Goal: Find specific page/section: Find specific page/section

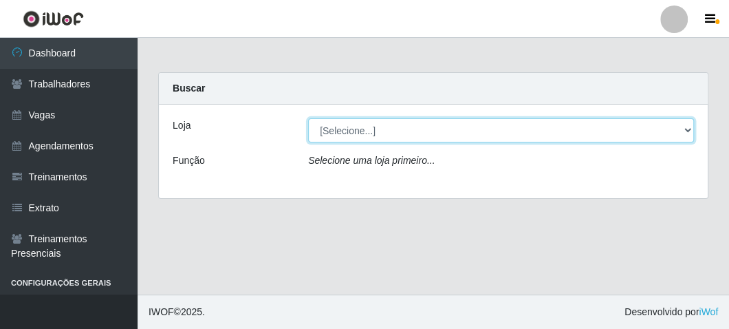
drag, startPoint x: 394, startPoint y: 120, endPoint x: 393, endPoint y: 140, distance: 20.0
click at [394, 120] on select "[Selecione...] FrigoMaster" at bounding box center [501, 130] width 386 height 24
select select "392"
click at [308, 118] on select "[Selecione...] FrigoMaster" at bounding box center [501, 130] width 386 height 24
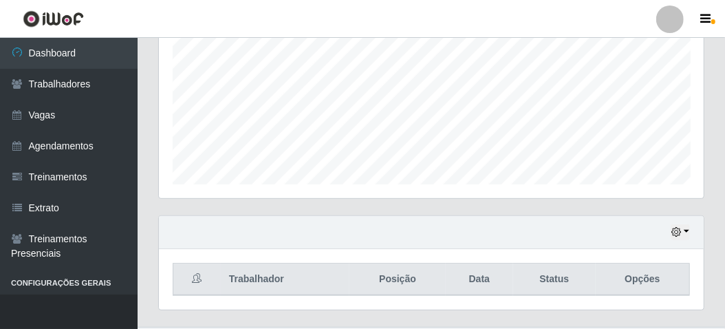
scroll to position [336, 0]
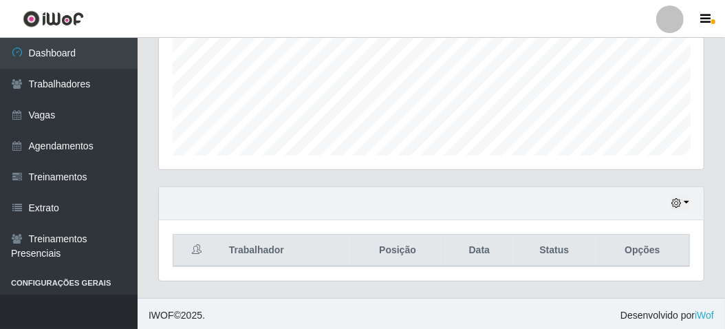
click at [692, 202] on div "Hoje 1 dia 3 dias 1 Semana Não encerrados" at bounding box center [431, 203] width 545 height 33
click at [684, 198] on button "button" at bounding box center [680, 203] width 19 height 16
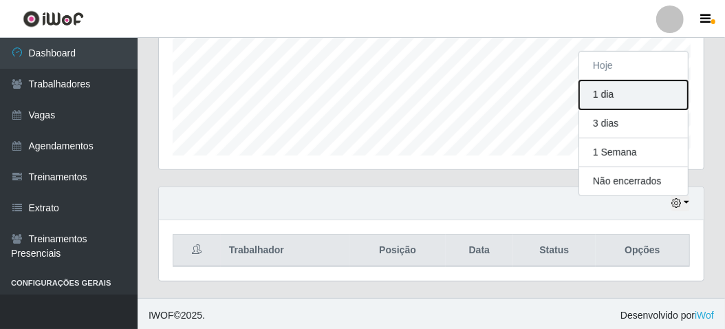
click at [599, 93] on button "1 dia" at bounding box center [633, 94] width 109 height 29
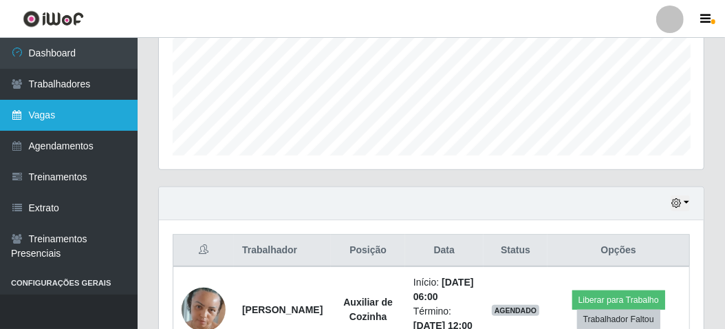
click at [47, 118] on link "Vagas" at bounding box center [69, 115] width 138 height 31
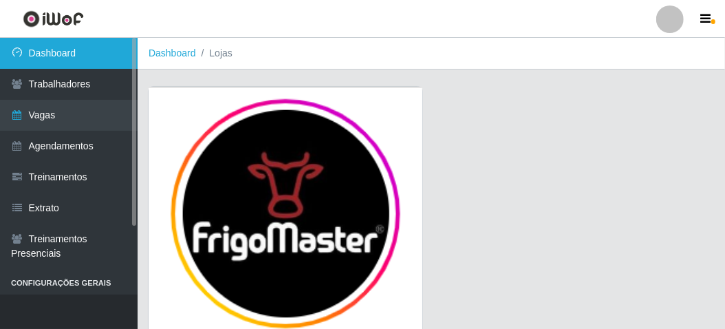
click at [56, 50] on link "Dashboard" at bounding box center [69, 53] width 138 height 31
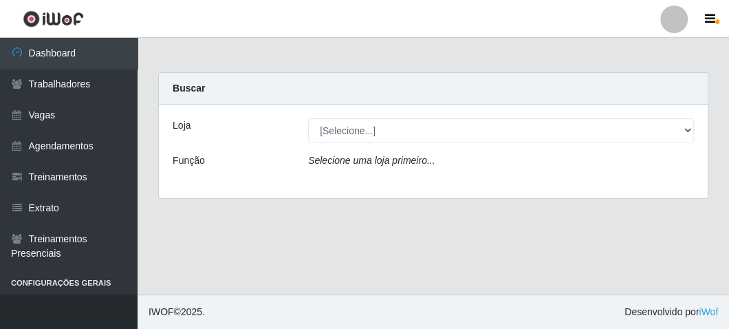
click at [339, 111] on div "Loja [Selecione...] FrigoMaster Função Selecione uma loja primeiro..." at bounding box center [433, 152] width 549 height 94
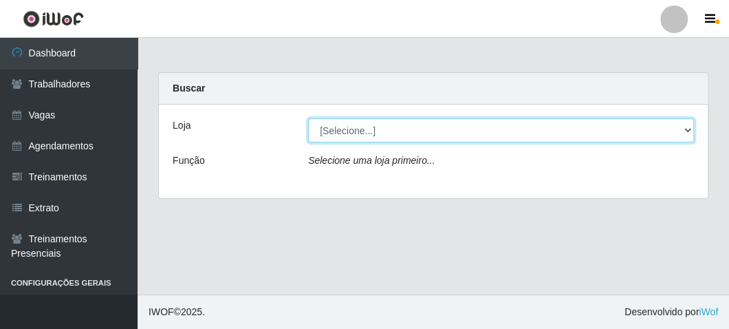
click at [347, 126] on select "[Selecione...] FrigoMaster" at bounding box center [501, 130] width 386 height 24
select select "392"
click at [308, 118] on select "[Selecione...] FrigoMaster" at bounding box center [501, 130] width 386 height 24
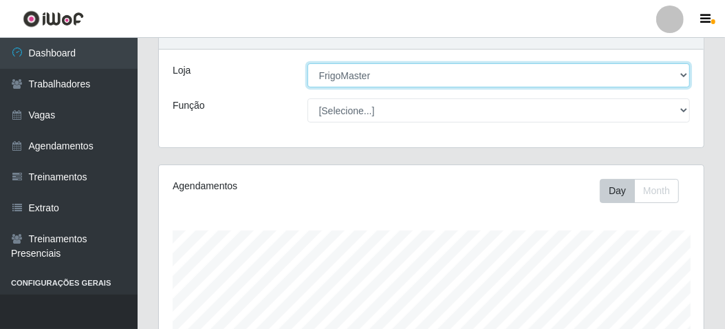
scroll to position [336, 0]
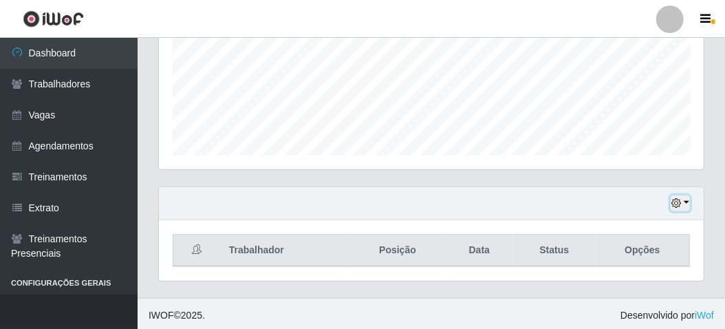
click at [676, 203] on icon "button" at bounding box center [677, 203] width 10 height 10
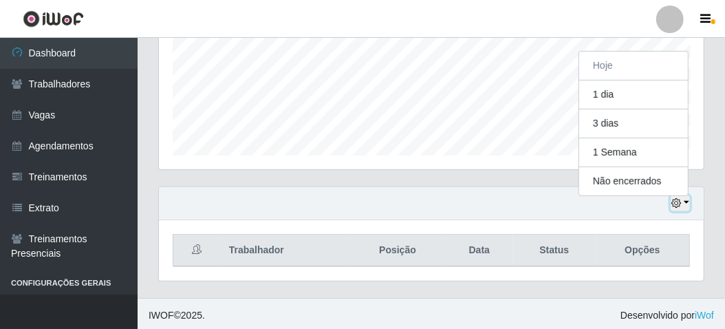
scroll to position [285, 545]
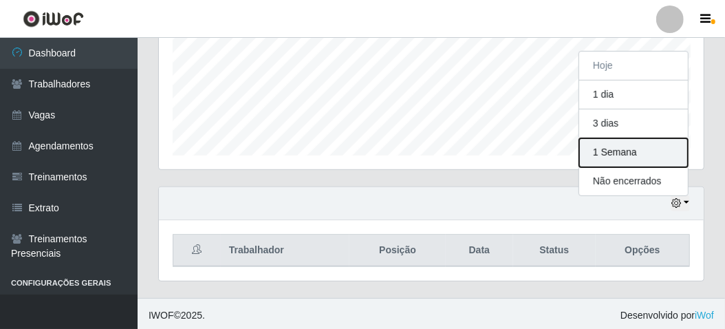
click at [614, 150] on button "1 Semana" at bounding box center [633, 152] width 109 height 29
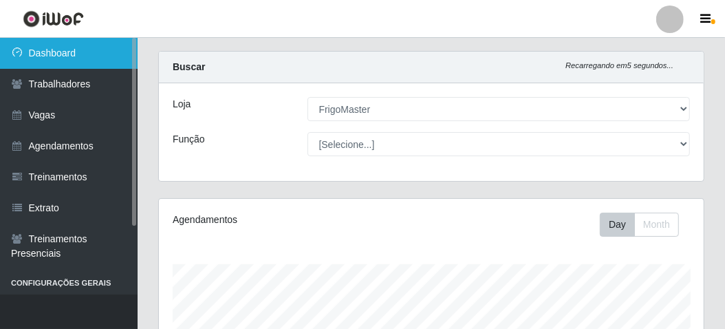
scroll to position [0, 0]
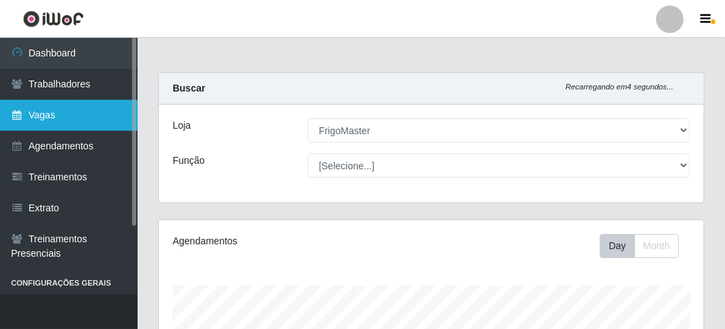
click at [52, 110] on link "Vagas" at bounding box center [69, 115] width 138 height 31
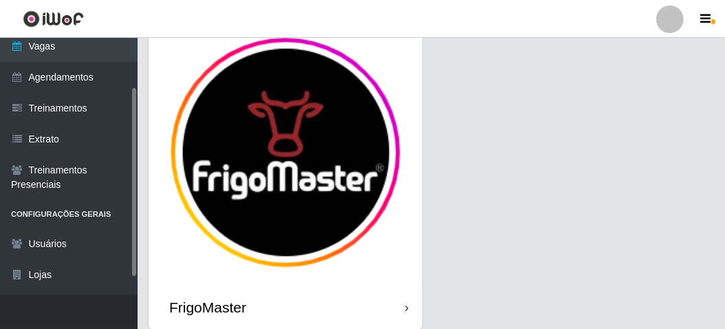
scroll to position [114, 0]
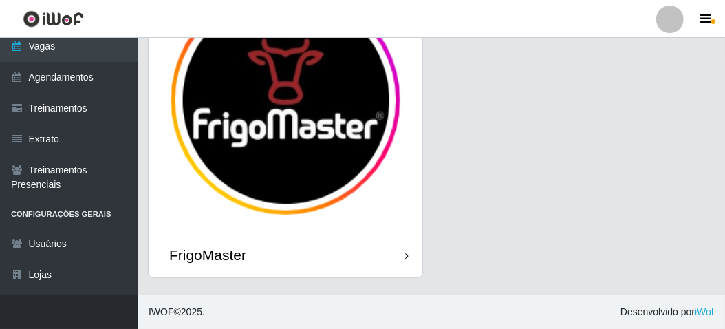
click at [220, 248] on div "FrigoMaster" at bounding box center [207, 254] width 77 height 17
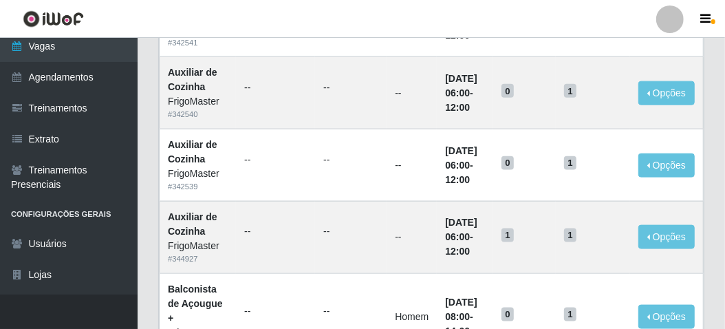
scroll to position [894, 0]
